Goal: Find specific page/section: Find specific page/section

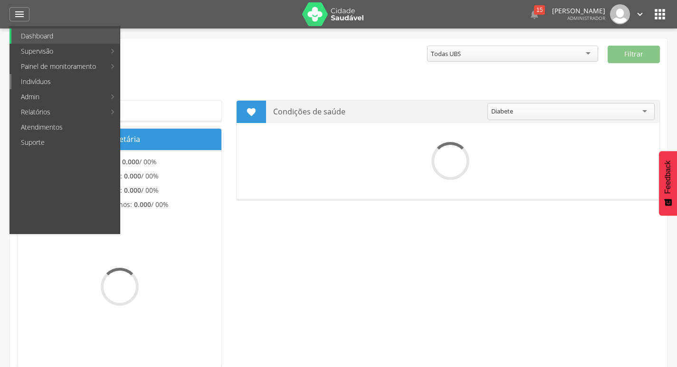
click at [66, 81] on link "Indivíduos" at bounding box center [65, 81] width 108 height 15
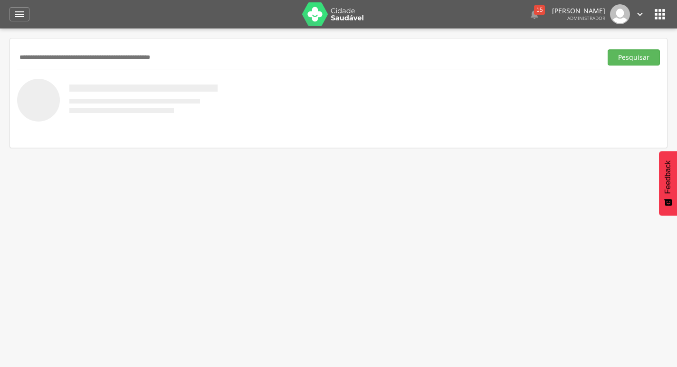
click at [77, 58] on input "text" at bounding box center [307, 57] width 581 height 16
click at [608, 49] on button "Pesquisar" at bounding box center [634, 57] width 52 height 16
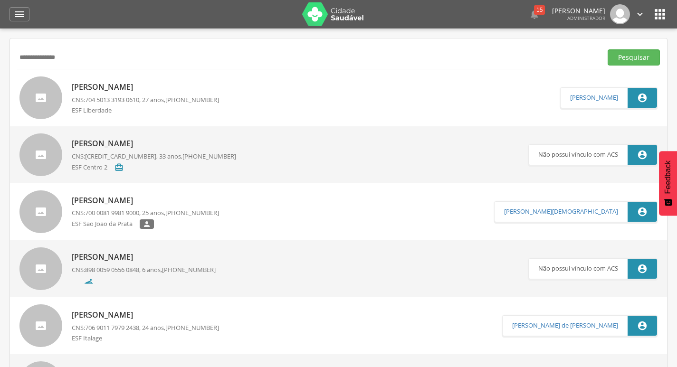
type input "**********"
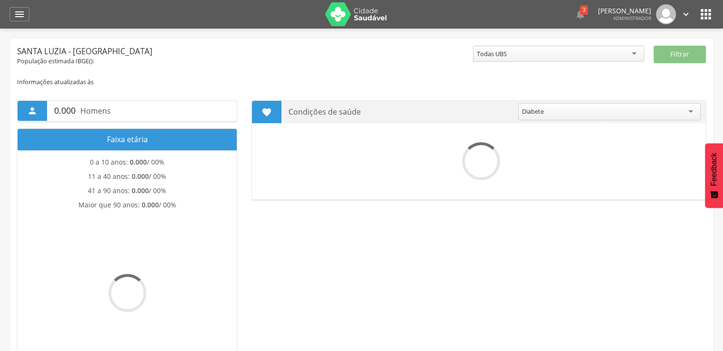
click at [702, 10] on icon "" at bounding box center [705, 14] width 15 height 15
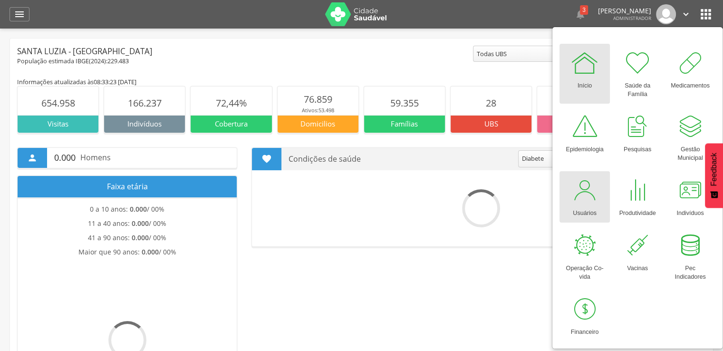
click at [594, 204] on div "Usuários" at bounding box center [585, 210] width 24 height 13
